Goal: Find specific page/section: Find specific page/section

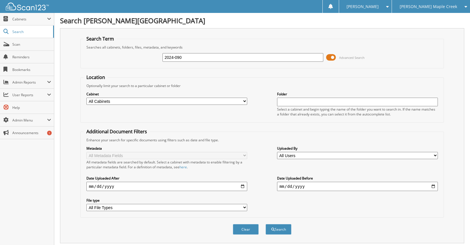
type input "2024-090"
click at [266, 224] on button "Search" at bounding box center [279, 229] width 26 height 11
click at [28, 22] on span "Cabinets" at bounding box center [27, 19] width 54 height 12
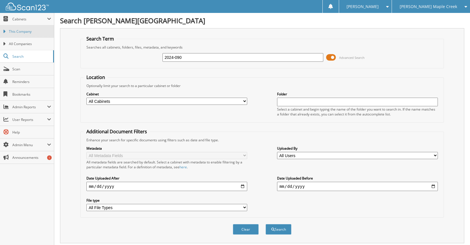
click at [25, 31] on span "This Company" at bounding box center [30, 31] width 42 height 5
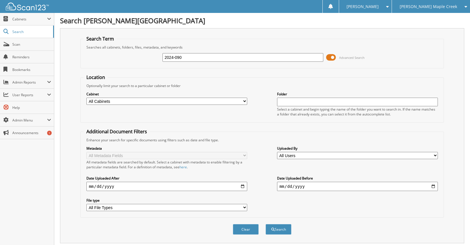
type input "2024-090"
click at [266, 224] on button "Search" at bounding box center [279, 229] width 26 height 11
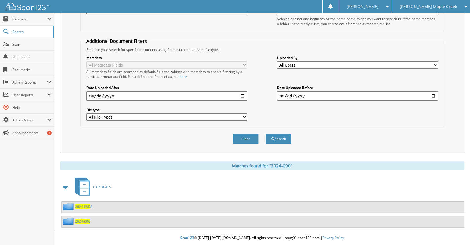
click at [86, 222] on span "2024-090" at bounding box center [82, 221] width 15 height 5
